Goal: Task Accomplishment & Management: Complete application form

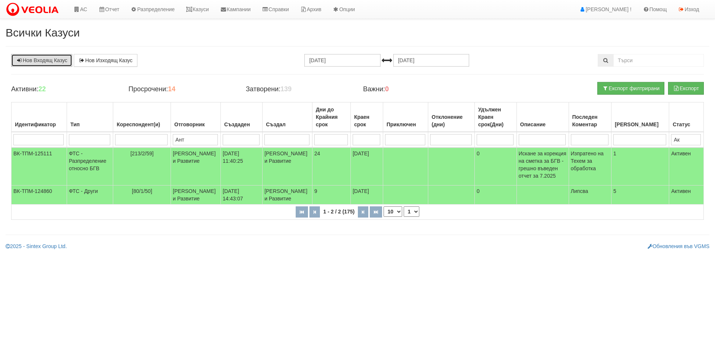
click at [43, 60] on link "Нов Входящ Казус" at bounding box center [41, 60] width 61 height 13
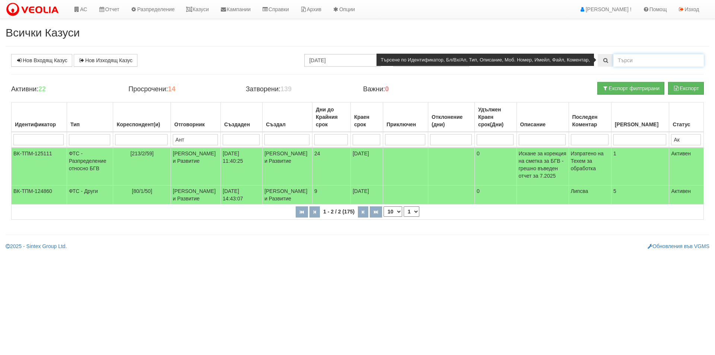
click at [625, 61] on input "text" at bounding box center [659, 60] width 91 height 13
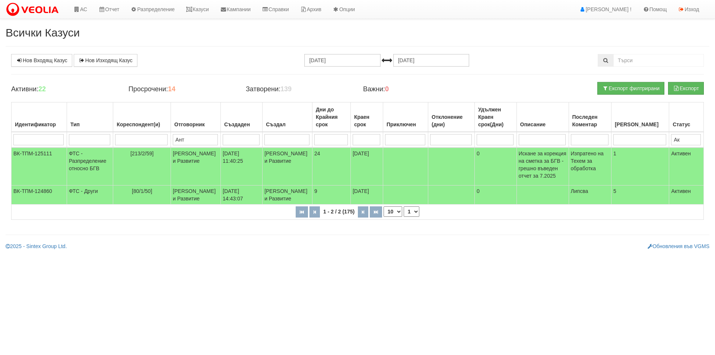
drag, startPoint x: 199, startPoint y: 138, endPoint x: 168, endPoint y: 141, distance: 31.5
click at [168, 141] on tr "Ант Ак" at bounding box center [358, 140] width 693 height 16
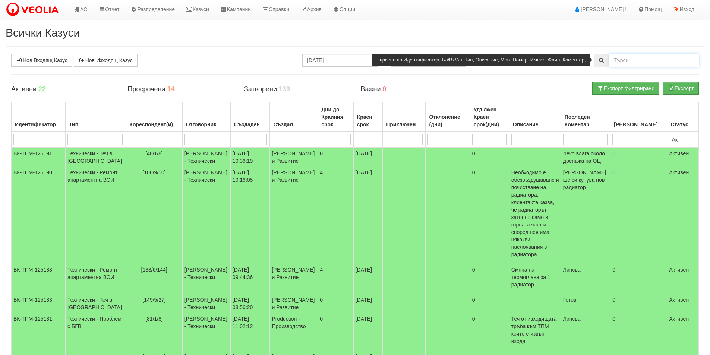
click at [618, 60] on input "text" at bounding box center [653, 60] width 89 height 13
type input "2"
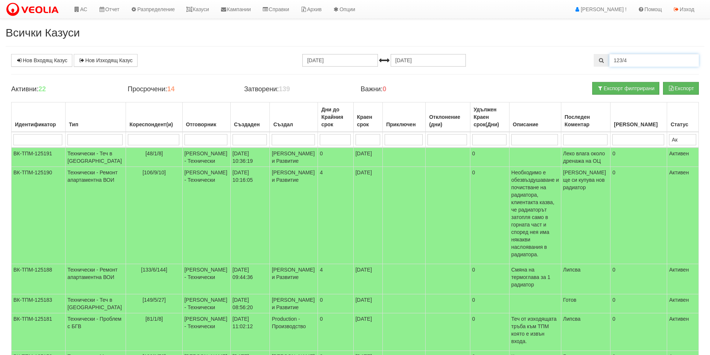
type input "123/4"
click at [323, 59] on input "25.07.2025" at bounding box center [339, 60] width 75 height 13
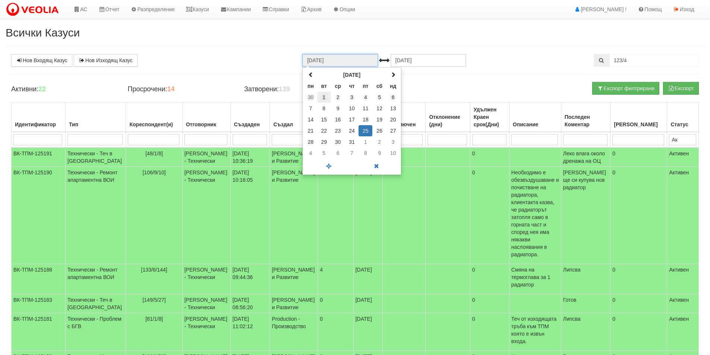
click at [323, 97] on td "1" at bounding box center [324, 97] width 14 height 11
type input "01.07.2025"
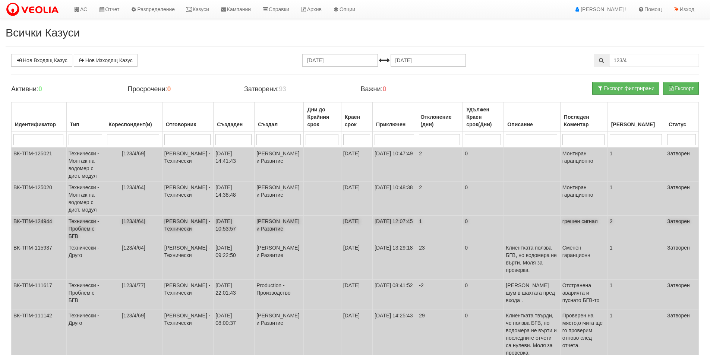
click at [76, 223] on td "Технически - Проблем с БГВ" at bounding box center [85, 229] width 39 height 26
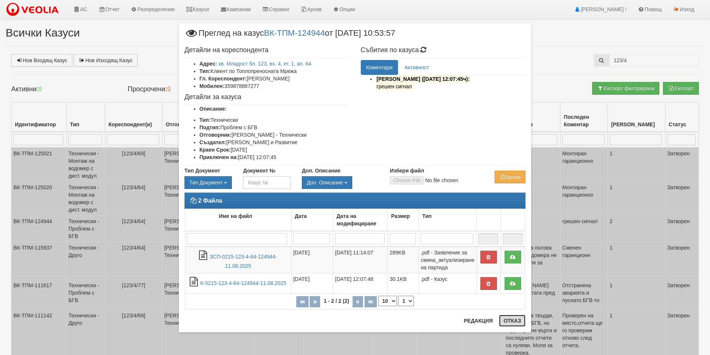
click at [508, 324] on button "Отказ" at bounding box center [512, 321] width 26 height 12
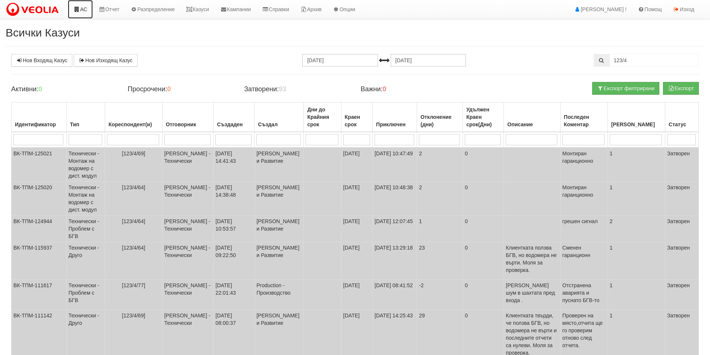
click at [85, 10] on link "АС" at bounding box center [80, 9] width 25 height 19
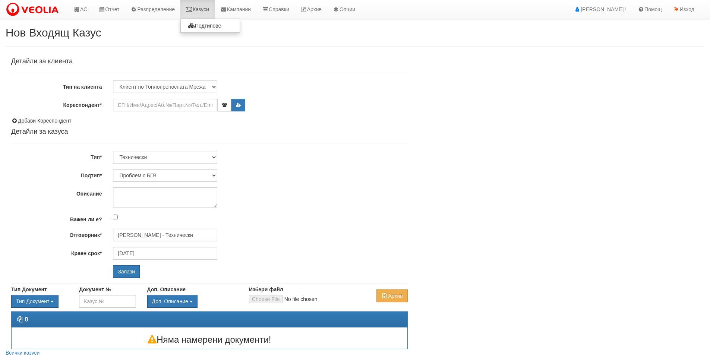
click at [204, 9] on link "Казуси" at bounding box center [197, 9] width 34 height 19
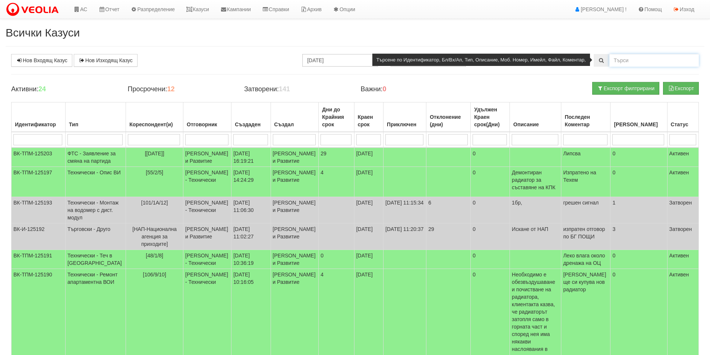
click at [635, 58] on input "text" at bounding box center [653, 60] width 89 height 13
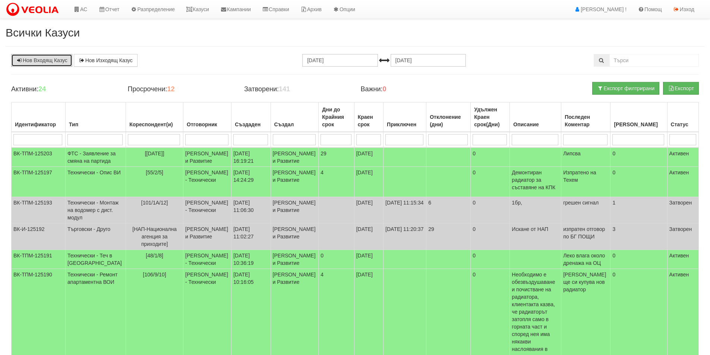
click at [43, 60] on link "Нов Входящ Казус" at bounding box center [41, 60] width 61 height 13
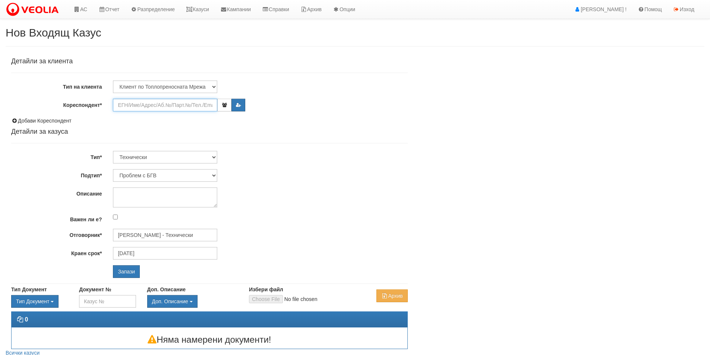
click at [140, 107] on input "Кореспондент*" at bounding box center [165, 105] width 104 height 13
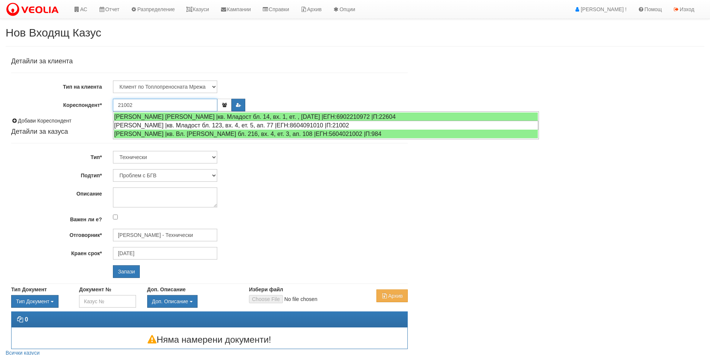
click at [139, 126] on div "МАРИЕЛА МИЛКОВА РАФАИЛОВА |кв. Младост бл. 123, вх. 4, ет. 5, ап. 77 |ЕГН:86040…" at bounding box center [326, 125] width 424 height 9
type input "МАРИЕЛА МИЛКОВА РАФАИЛОВА"
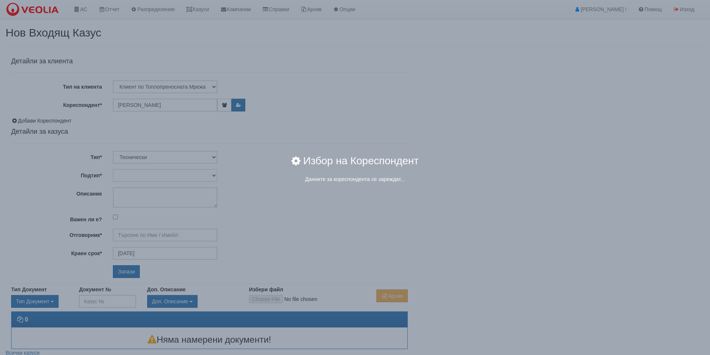
type input "[PERSON_NAME] - Технически"
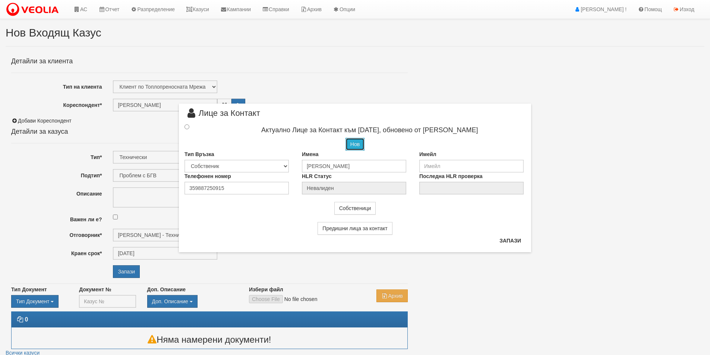
click at [356, 143] on button "Нов" at bounding box center [354, 144] width 19 height 13
click at [187, 125] on input "radio" at bounding box center [186, 125] width 5 height 5
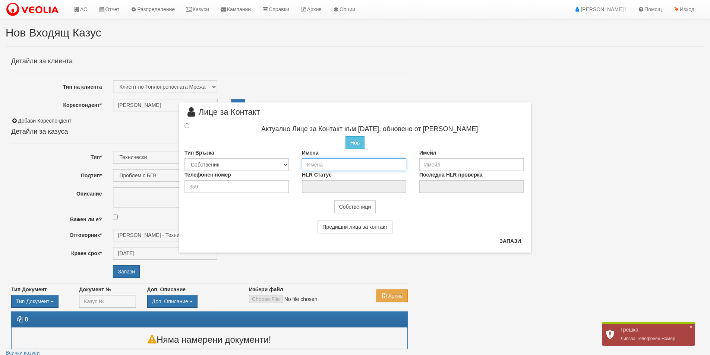
click at [312, 162] on input "text" at bounding box center [354, 164] width 104 height 13
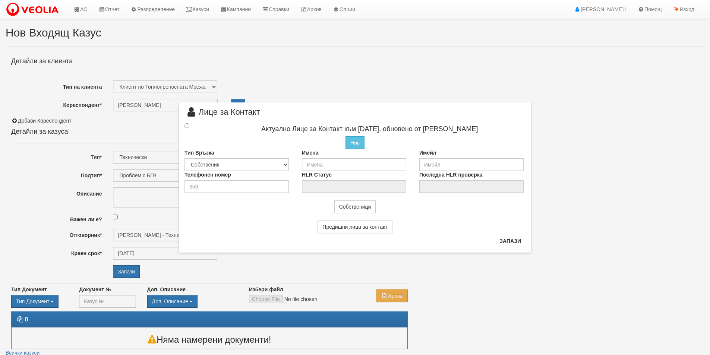
click at [469, 217] on div "Предишни лица за контакт" at bounding box center [355, 223] width 352 height 20
click at [202, 186] on input "number" at bounding box center [236, 186] width 104 height 13
paste input "0882914209"
type input "0882914209"
click at [300, 165] on div "Имена" at bounding box center [354, 160] width 117 height 22
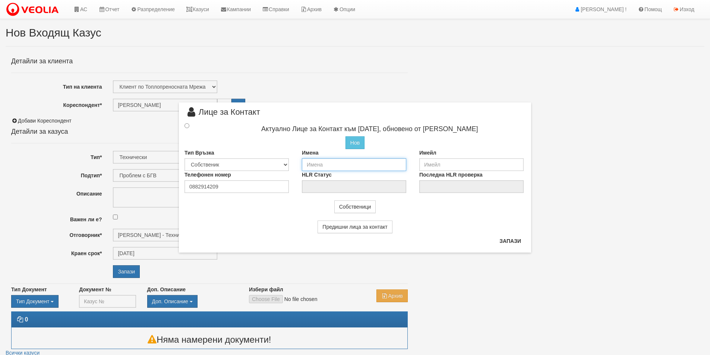
click at [316, 163] on input "text" at bounding box center [354, 164] width 104 height 13
paste input "МАРИЕЛА МИЛКОВА РАФАИЛОВА"
type input "МАРИЕЛА МИЛКОВА РАФАИЛОВА"
click at [187, 126] on input "radio" at bounding box center [186, 125] width 5 height 5
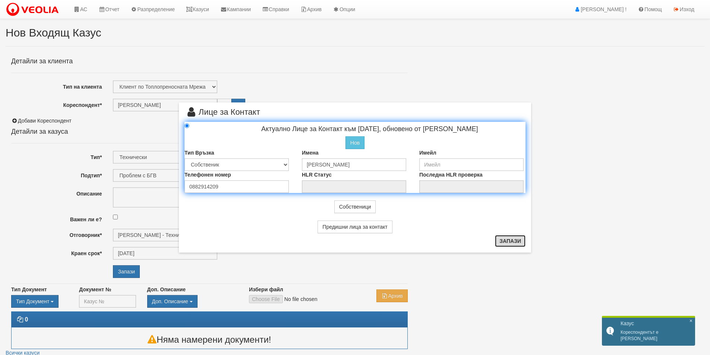
click at [508, 242] on button "Запази" at bounding box center [510, 241] width 31 height 12
radio input "true"
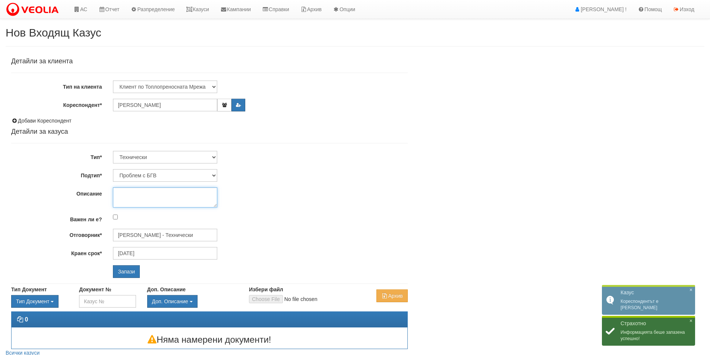
click at [143, 193] on textarea "Описание" at bounding box center [165, 197] width 104 height 20
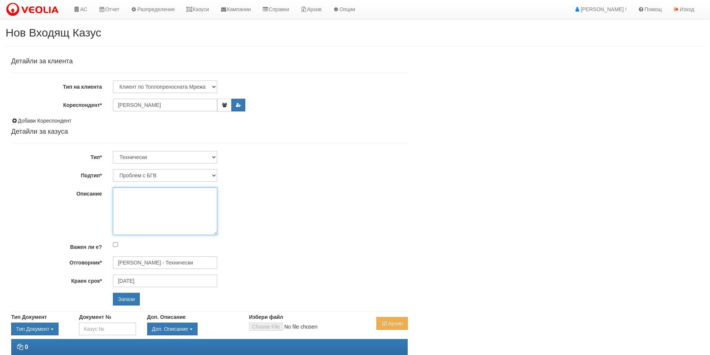
drag, startPoint x: 215, startPoint y: 206, endPoint x: 224, endPoint y: 234, distance: 28.9
click at [224, 234] on div at bounding box center [260, 211] width 306 height 48
type textarea "От около 2 седмици се налага да източва много вода, за да ползва топла вода."
click at [126, 301] on input "Запази" at bounding box center [126, 299] width 27 height 13
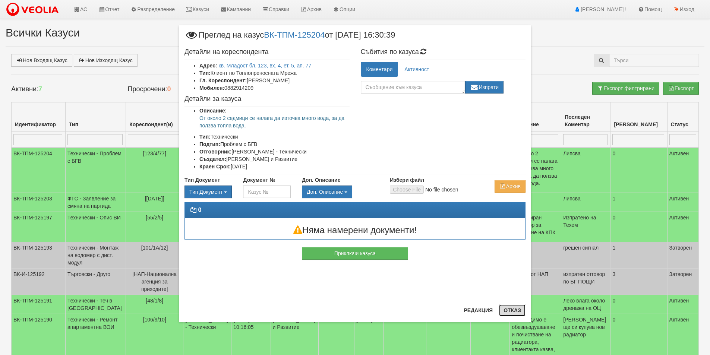
click at [514, 312] on button "Отказ" at bounding box center [512, 310] width 26 height 12
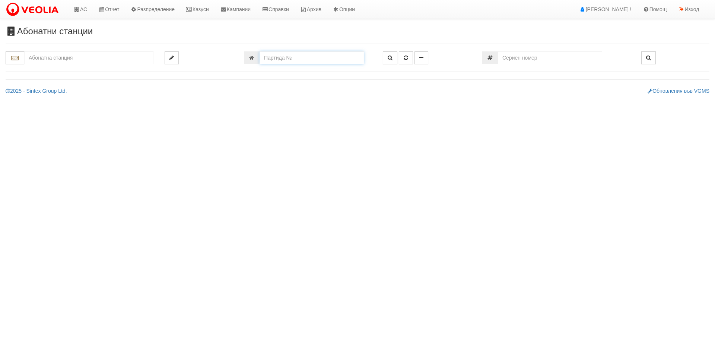
click at [298, 55] on input "number" at bounding box center [312, 57] width 104 height 13
type input "23729"
click at [391, 59] on icon "button" at bounding box center [390, 57] width 5 height 5
type input "012/1 - "[PERSON_NAME] [GEOGRAPHIC_DATA] " ЕАД"
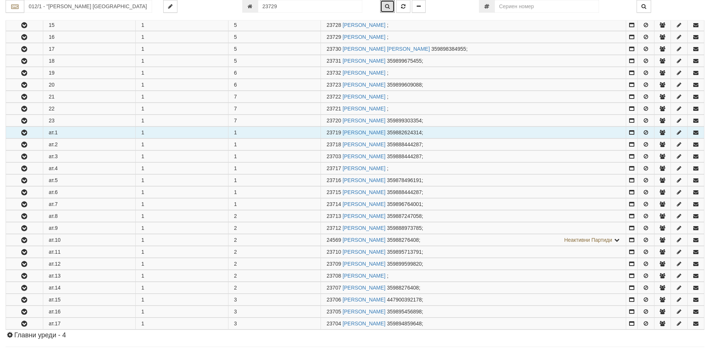
scroll to position [326, 0]
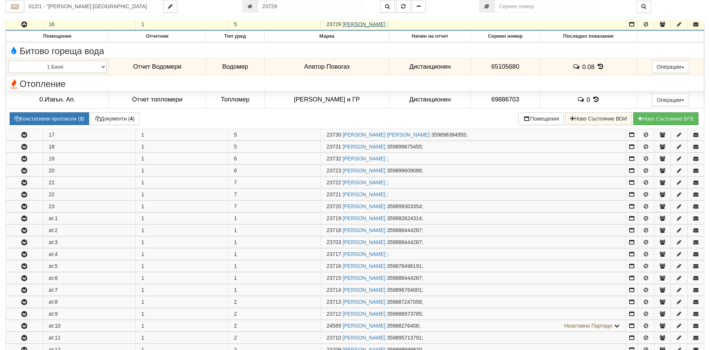
click at [354, 23] on link "[PERSON_NAME]" at bounding box center [363, 24] width 43 height 6
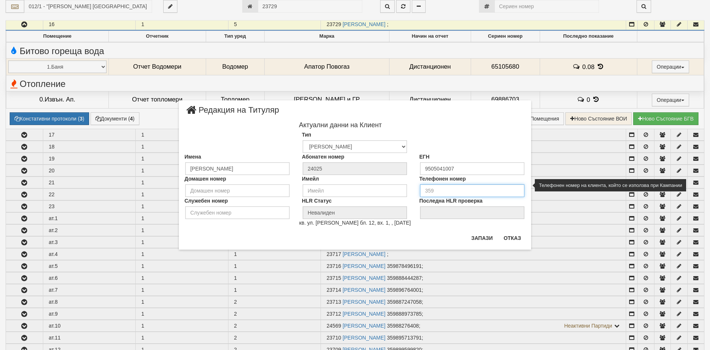
click at [430, 187] on input "tel" at bounding box center [472, 190] width 104 height 13
paste input "0897034030"
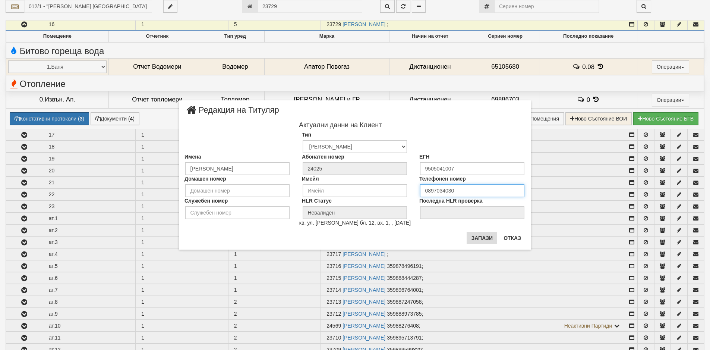
type input "0897034030"
click at [486, 238] on button "Запази" at bounding box center [482, 238] width 31 height 12
